Goal: Transaction & Acquisition: Download file/media

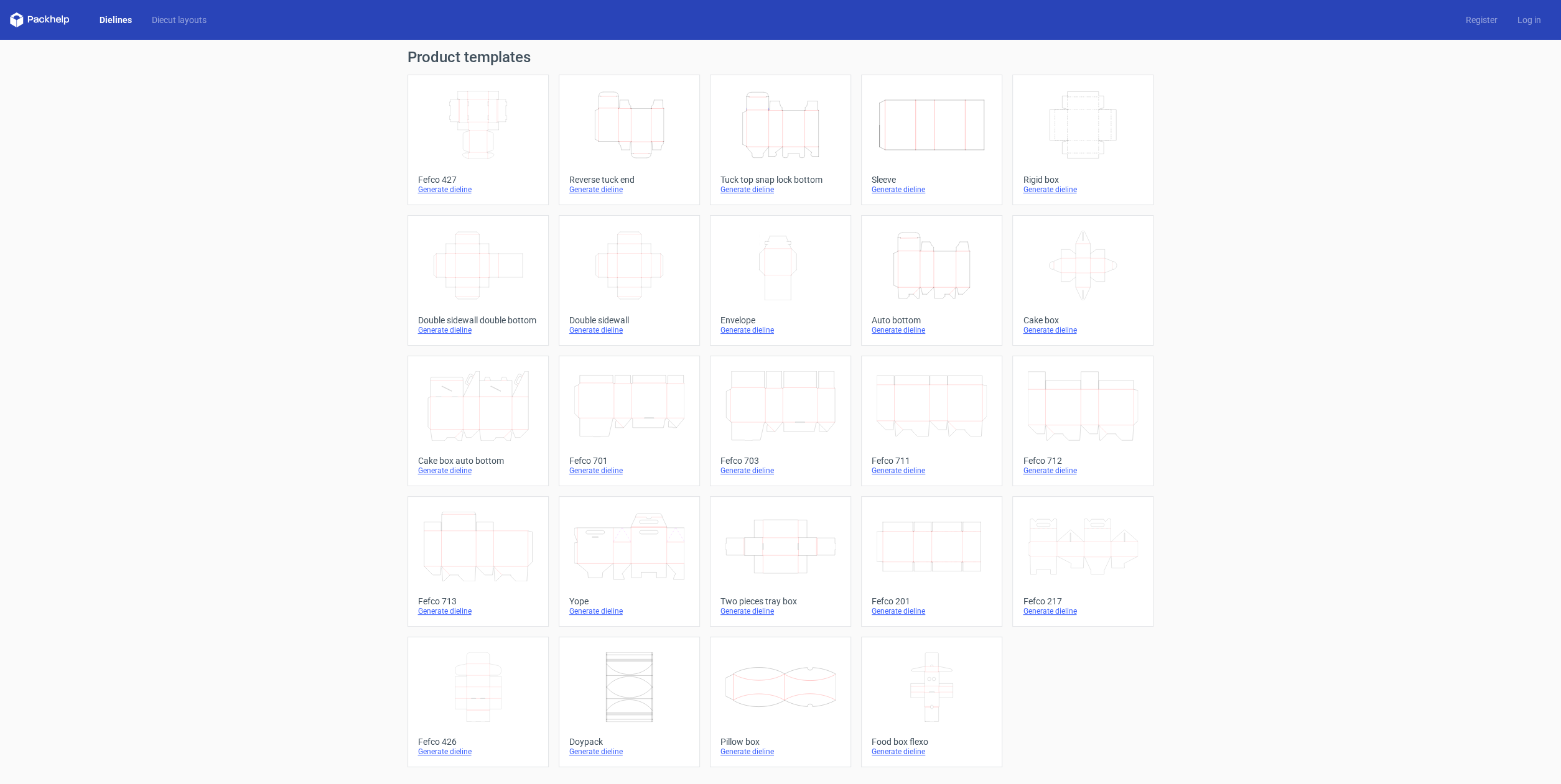
click at [501, 561] on icon at bounding box center [478, 546] width 110 height 70
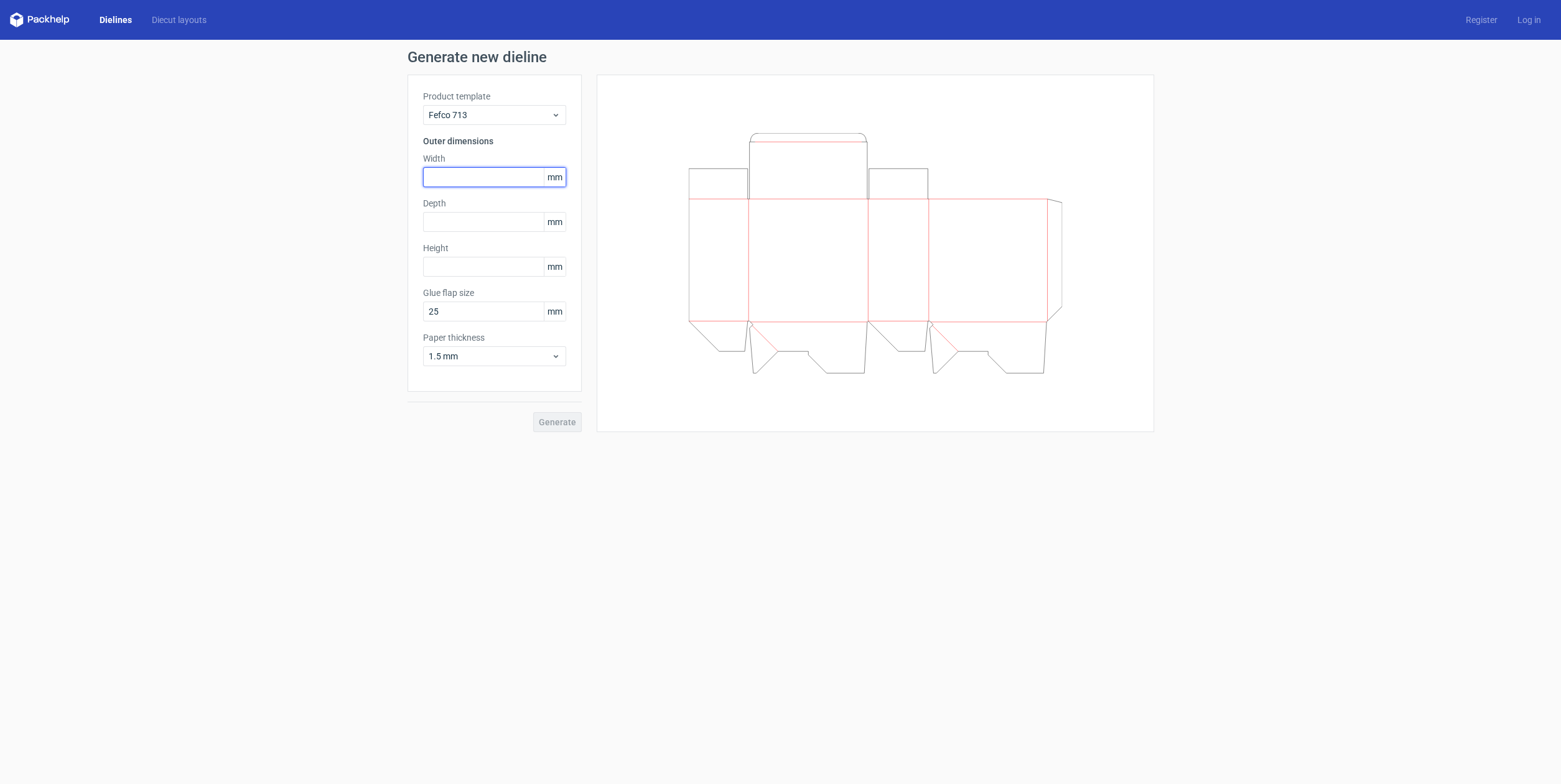
click at [499, 176] on input "text" at bounding box center [494, 177] width 143 height 20
type input "130"
type input "55"
type input "200"
click at [565, 421] on span "Generate" at bounding box center [558, 422] width 37 height 9
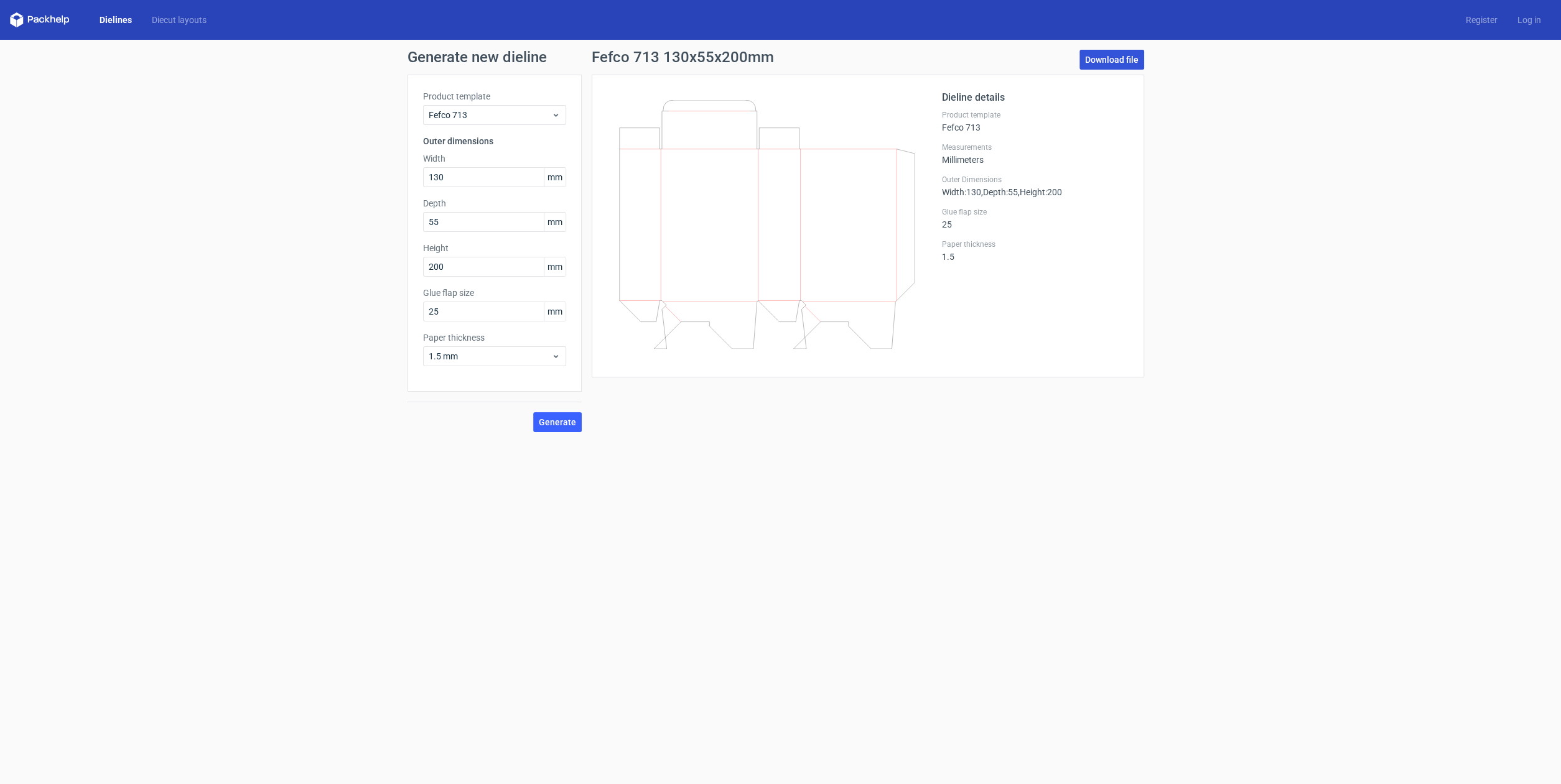
click at [1106, 63] on link "Download file" at bounding box center [1112, 60] width 65 height 20
